Goal: Task Accomplishment & Management: Complete application form

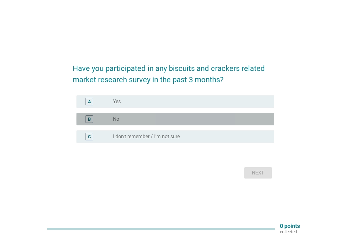
click at [173, 119] on div "radio_button_unchecked No" at bounding box center [188, 119] width 151 height 6
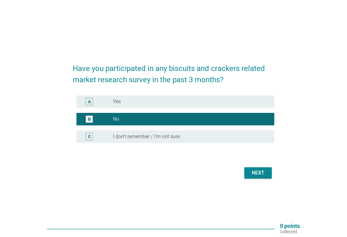
click at [262, 171] on div "Next" at bounding box center [258, 172] width 17 height 7
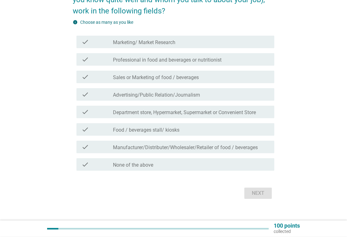
scroll to position [60, 0]
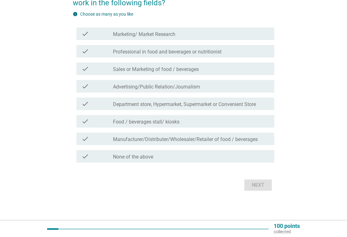
click at [170, 158] on div "check_box_outline_blank None of the above" at bounding box center [191, 155] width 156 height 7
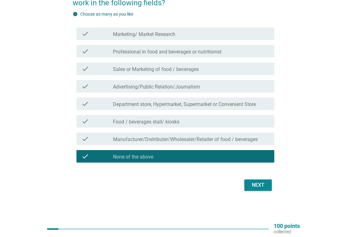
click at [259, 186] on div "Next" at bounding box center [258, 184] width 17 height 7
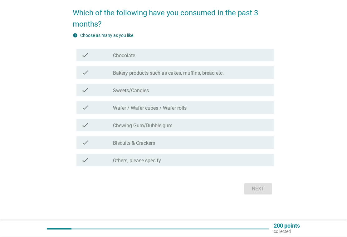
scroll to position [28, 0]
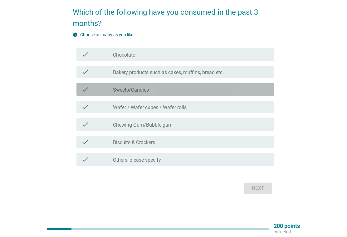
click at [179, 86] on div "check_box_outline_blank Sweets/Candies" at bounding box center [191, 89] width 156 height 7
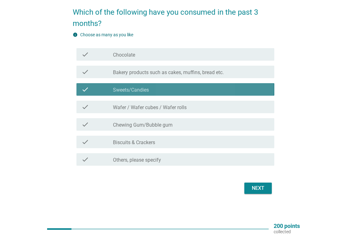
click at [179, 87] on div "check_box_outline_blank Sweets/Candies" at bounding box center [191, 89] width 156 height 7
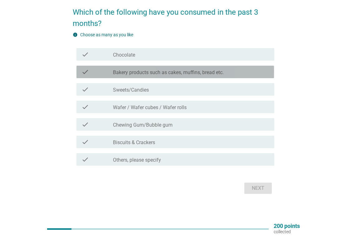
click at [192, 72] on label "Bakery products such as cakes, muffins, bread etc." at bounding box center [168, 72] width 111 height 6
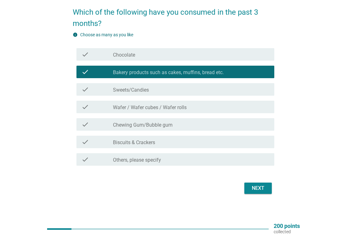
click at [172, 141] on div "check_box_outline_blank Biscuits & Crackers" at bounding box center [191, 141] width 156 height 7
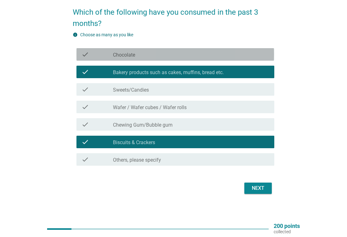
click at [181, 51] on div "check_box_outline_blank Chocolate" at bounding box center [191, 54] width 156 height 7
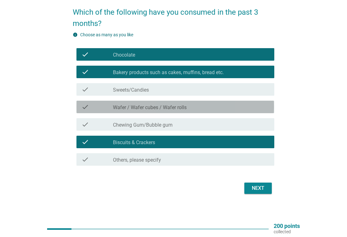
click at [194, 106] on div "check_box_outline_blank Wafer / Wafer cubes / Wafer rolls" at bounding box center [191, 106] width 156 height 7
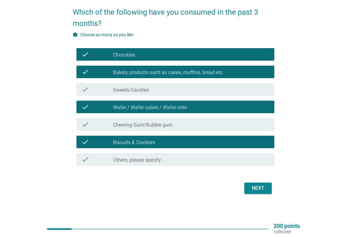
click at [255, 190] on div "Next" at bounding box center [258, 187] width 17 height 7
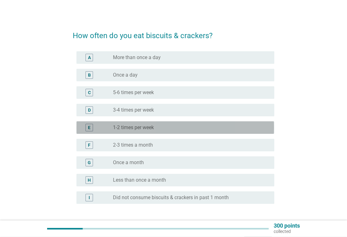
scroll to position [0, 0]
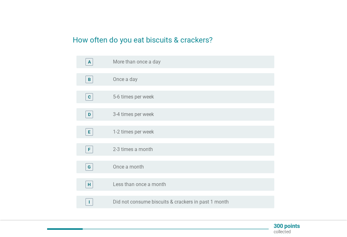
click at [162, 103] on div "C radio_button_unchecked 5-6 times per week" at bounding box center [176, 97] width 198 height 12
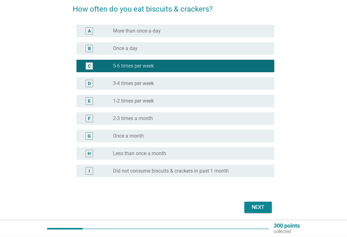
scroll to position [53, 0]
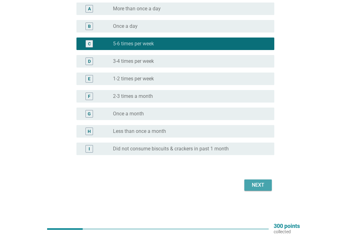
click at [260, 184] on div "Next" at bounding box center [258, 184] width 17 height 7
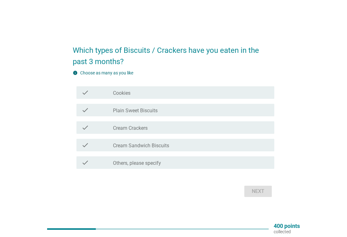
click at [181, 128] on div "check_box_outline_blank Cream Crackers" at bounding box center [191, 127] width 156 height 7
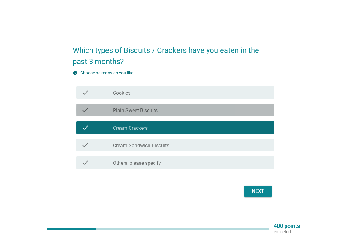
click at [182, 107] on div "check_box_outline_blank Plain Sweet Biscuits" at bounding box center [191, 109] width 156 height 7
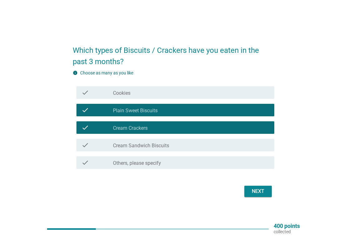
click at [187, 90] on div "check_box_outline_blank Cookies" at bounding box center [191, 92] width 156 height 7
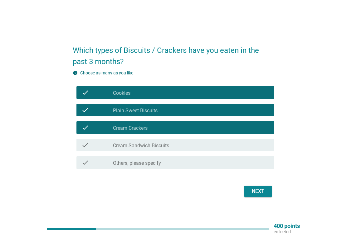
click at [260, 192] on div "Next" at bounding box center [258, 190] width 17 height 7
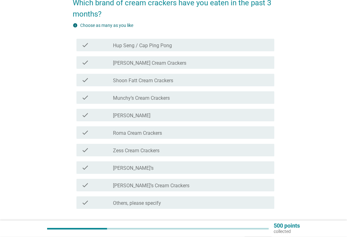
scroll to position [37, 0]
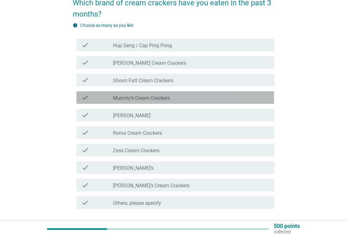
click at [206, 98] on div "check_box_outline_blank Munchy’s Cream Crackers" at bounding box center [191, 97] width 156 height 7
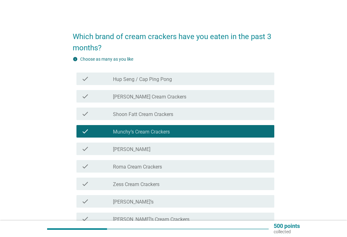
scroll to position [0, 0]
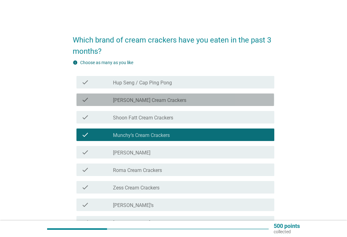
click at [195, 101] on div "check_box_outline_blank [PERSON_NAME] Cream Crackers" at bounding box center [191, 99] width 156 height 7
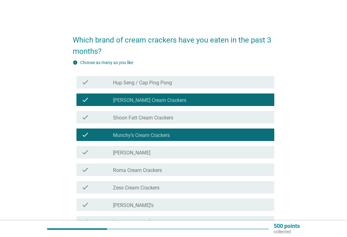
click at [202, 82] on div "check_box_outline_blank Hup Seng / Cap Ping Pong" at bounding box center [191, 81] width 156 height 7
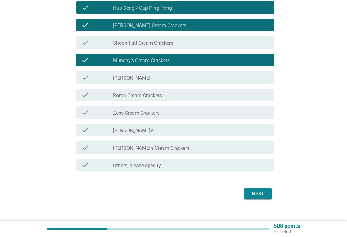
scroll to position [83, 0]
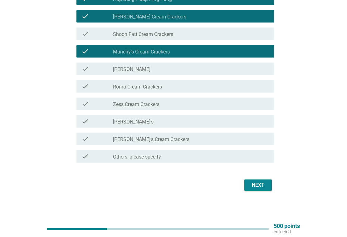
click at [205, 123] on div "check_box_outline_blank [PERSON_NAME]’s" at bounding box center [191, 120] width 156 height 7
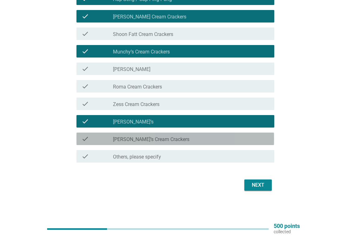
click at [230, 139] on div "check_box_outline_blank [PERSON_NAME]’s Cream Crackers" at bounding box center [191, 138] width 156 height 7
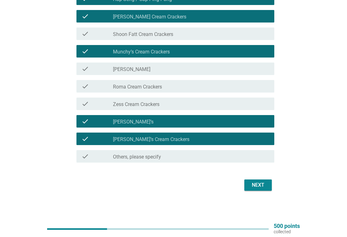
click at [255, 182] on div "Next" at bounding box center [258, 184] width 17 height 7
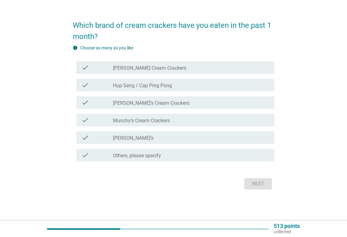
scroll to position [0, 0]
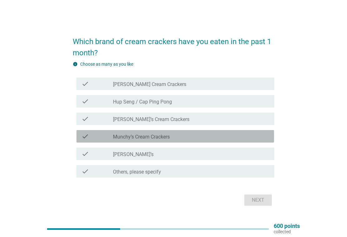
click at [198, 135] on div "check_box_outline_blank Munchy’s Cream Crackers" at bounding box center [191, 135] width 156 height 7
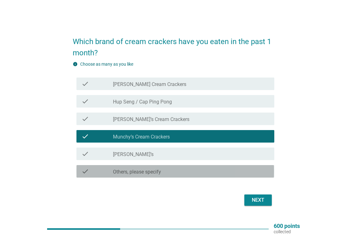
click at [201, 170] on div "check_box Others, please specify" at bounding box center [191, 170] width 156 height 7
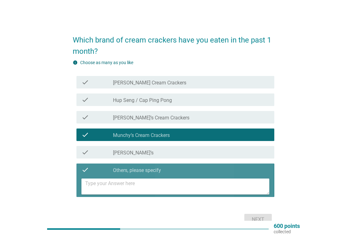
click at [201, 167] on div "check_box Others, please specify" at bounding box center [191, 169] width 156 height 7
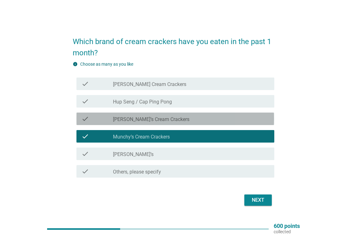
click at [203, 121] on div "check_box_outline_blank [PERSON_NAME]’s Cream Crackers" at bounding box center [191, 118] width 156 height 7
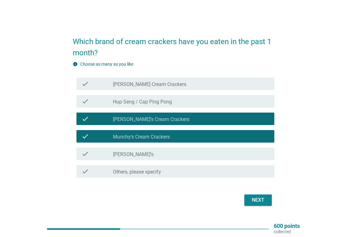
click at [216, 78] on div "check check_box_outline_blank [PERSON_NAME] Cream Crackers" at bounding box center [176, 83] width 198 height 12
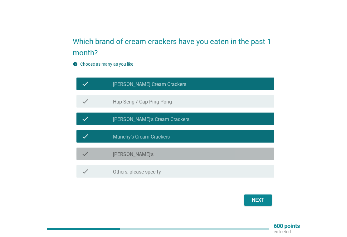
click at [230, 151] on div "check_box_outline_blank [PERSON_NAME]’s" at bounding box center [191, 153] width 156 height 7
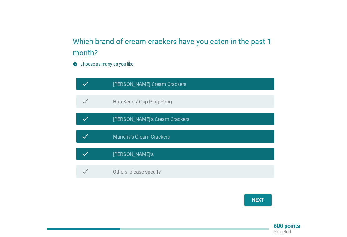
click at [261, 199] on div "Next" at bounding box center [258, 199] width 17 height 7
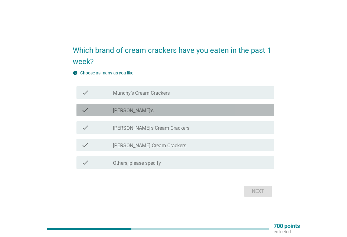
click at [191, 110] on div "check_box [PERSON_NAME]’s" at bounding box center [191, 109] width 156 height 7
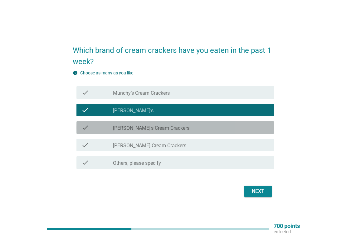
click at [199, 130] on div "check_box_outline_blank [PERSON_NAME]’s Cream Crackers" at bounding box center [191, 127] width 156 height 7
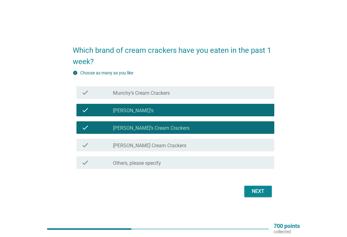
click at [260, 191] on div "Next" at bounding box center [258, 190] width 17 height 7
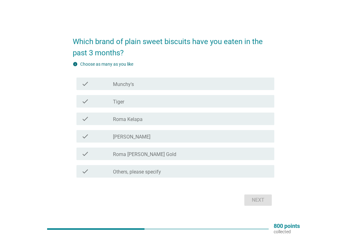
click at [212, 82] on div "check_box_outline_blank Munchy's" at bounding box center [191, 83] width 156 height 7
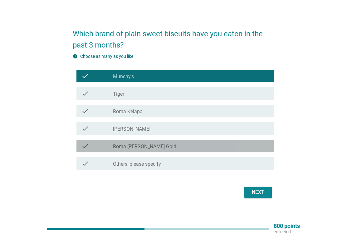
scroll to position [16, 0]
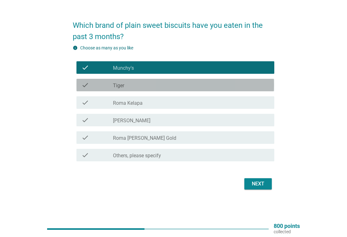
click at [195, 89] on div "check check_box_outline_blank Tiger" at bounding box center [176, 85] width 198 height 12
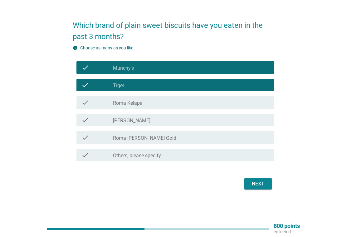
click at [197, 124] on div "check check_box_outline_blank [PERSON_NAME]" at bounding box center [176, 120] width 198 height 12
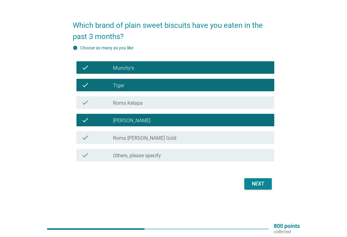
click at [256, 188] on button "Next" at bounding box center [258, 183] width 27 height 11
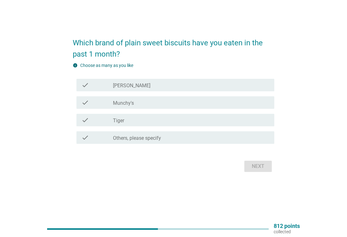
scroll to position [0, 0]
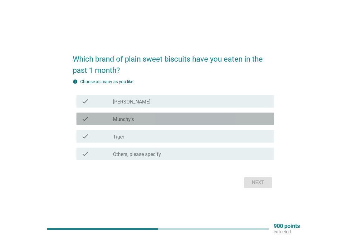
click at [199, 120] on div "check_box_outline_blank Munchy's" at bounding box center [191, 118] width 156 height 7
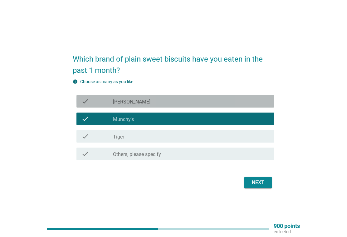
click at [199, 101] on div "check_box_outline_blank [PERSON_NAME]" at bounding box center [191, 100] width 156 height 7
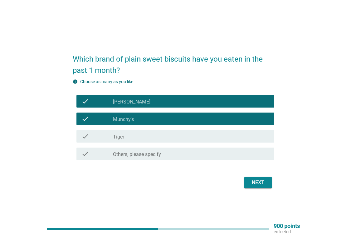
click at [198, 136] on div "check_box_outline_blank Tiger" at bounding box center [191, 135] width 156 height 7
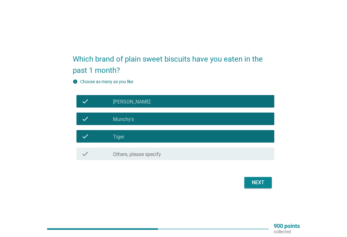
click at [253, 179] on div "Next" at bounding box center [258, 182] width 17 height 7
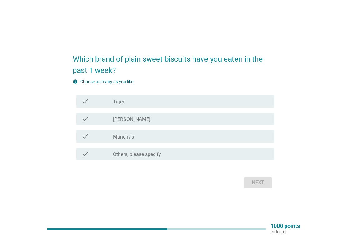
click at [209, 139] on div "check_box Munchy's" at bounding box center [191, 135] width 156 height 7
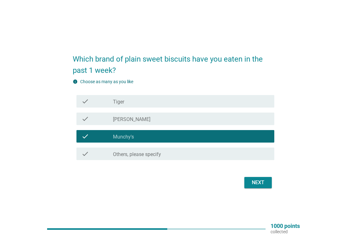
click at [259, 180] on div "Next" at bounding box center [258, 182] width 17 height 7
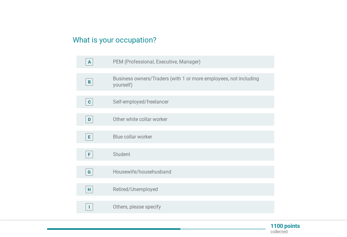
click at [218, 60] on div "radio_button_unchecked PEM (Professional, Executive, Manager)" at bounding box center [188, 62] width 151 height 6
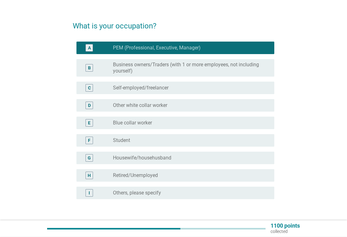
scroll to position [58, 0]
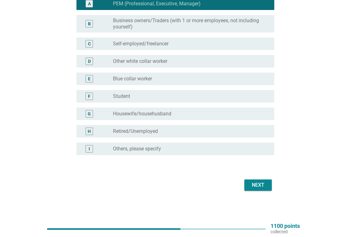
click at [260, 184] on div "Next" at bounding box center [258, 184] width 17 height 7
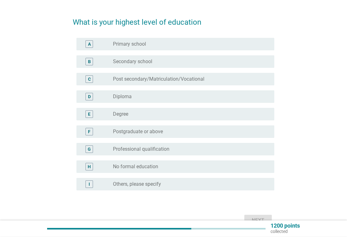
scroll to position [18, 0]
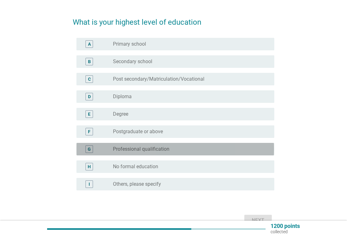
click at [217, 147] on div "radio_button_unchecked Professional qualification" at bounding box center [188, 149] width 151 height 6
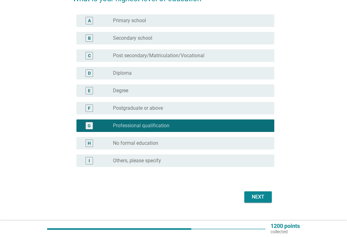
scroll to position [53, 0]
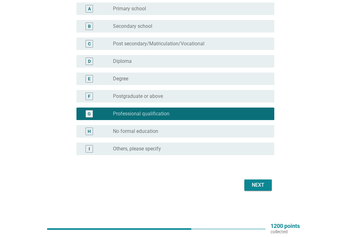
click at [256, 184] on div "Next" at bounding box center [258, 184] width 17 height 7
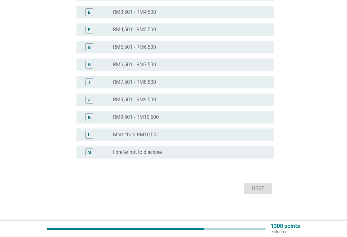
scroll to position [162, 0]
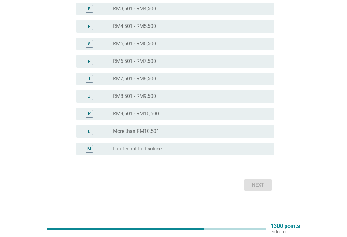
click at [212, 118] on div "K radio_button_unchecked RM9,501 - RM10,500" at bounding box center [176, 113] width 198 height 12
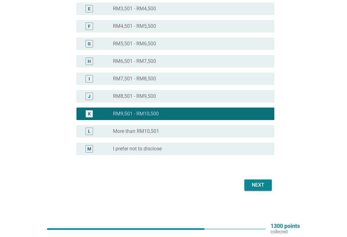
click at [258, 183] on div "Next" at bounding box center [258, 184] width 17 height 7
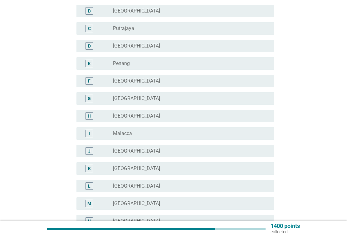
scroll to position [106, 0]
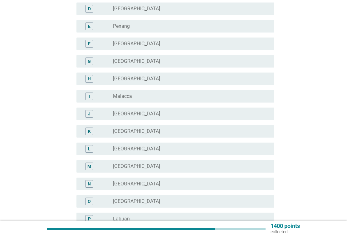
click at [220, 184] on div "radio_button_unchecked [GEOGRAPHIC_DATA]" at bounding box center [188, 184] width 151 height 6
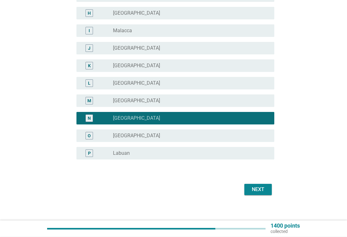
scroll to position [176, 0]
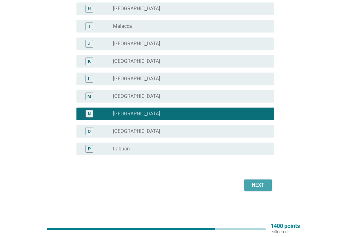
click at [254, 186] on div "Next" at bounding box center [258, 184] width 17 height 7
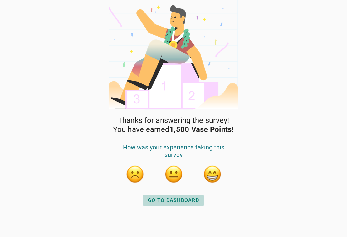
click at [184, 199] on div "GO TO DASHBOARD" at bounding box center [173, 199] width 51 height 7
